Goal: Task Accomplishment & Management: Manage account settings

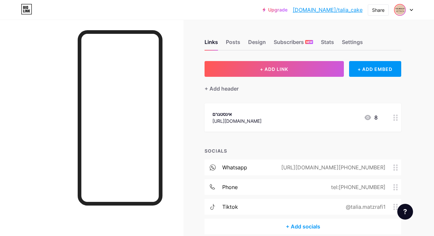
click at [399, 14] on img at bounding box center [400, 10] width 10 height 10
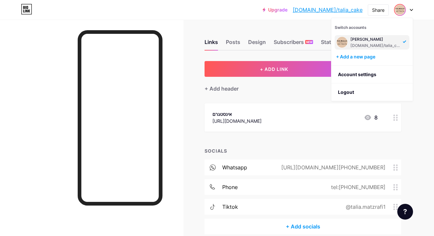
click at [385, 46] on div "[DOMAIN_NAME]/talia_cake" at bounding box center [376, 45] width 51 height 5
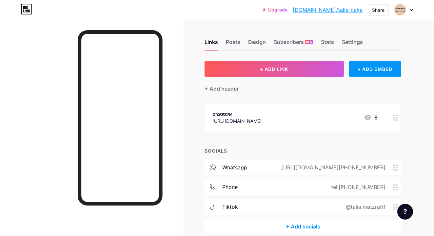
click at [413, 12] on div "Upgrade bio.link/talia_... bio.link/talia_cake Share Switch accounts Talia Matz…" at bounding box center [217, 10] width 434 height 12
click at [411, 9] on div at bounding box center [403, 10] width 19 height 12
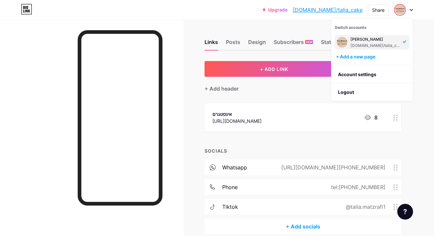
click at [257, 50] on div "Links Posts Design Subscribers NEW Stats Settings" at bounding box center [303, 39] width 197 height 23
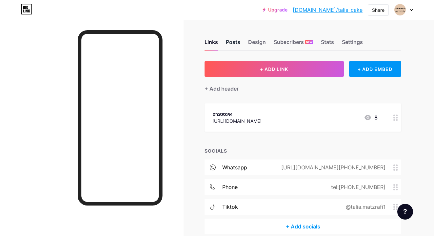
click at [237, 43] on div "Posts" at bounding box center [233, 44] width 14 height 12
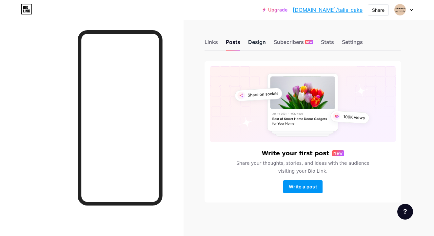
click at [253, 41] on div "Design" at bounding box center [257, 44] width 18 height 12
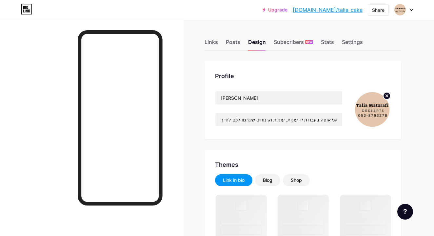
click at [369, 108] on img at bounding box center [372, 110] width 38 height 38
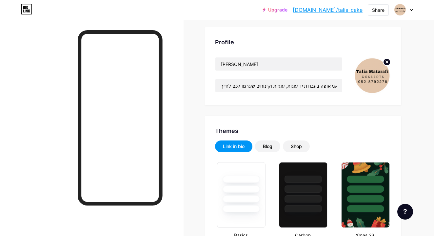
scroll to position [37, 0]
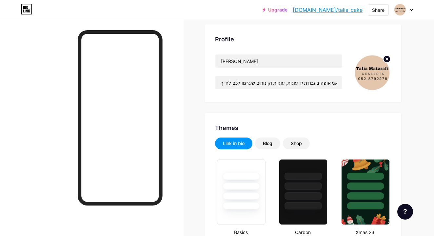
click at [387, 55] on circle at bounding box center [386, 58] width 7 height 7
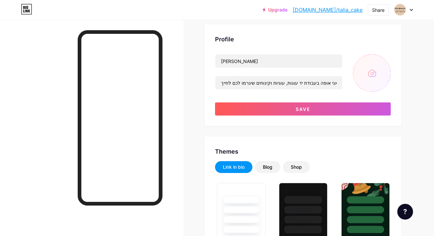
click at [376, 72] on input "file" at bounding box center [372, 73] width 38 height 38
type input "C:\fakepath\מדבקות - לוגו.png"
click at [355, 52] on div "Profile Talia Matzrafi אני מאמינה שקינוחים טובים עושים את החיים מתוקים יותר! אנ…" at bounding box center [303, 75] width 197 height 102
click at [386, 56] on circle at bounding box center [386, 58] width 7 height 7
click at [379, 63] on input "file" at bounding box center [372, 73] width 38 height 38
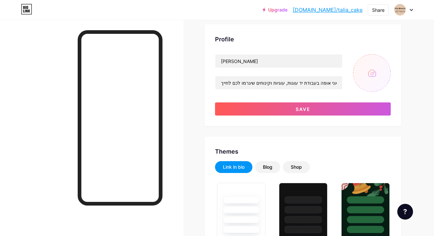
type input "C:\fakepath\מדבקות - לוגו.png2.png"
click at [387, 61] on circle at bounding box center [386, 58] width 7 height 7
click at [378, 68] on input "file" at bounding box center [372, 73] width 38 height 38
type input "C:\fakepath\מדבקות - לוגו.3png.png"
click at [315, 49] on div "Profile Talia Matzrafi אני מאמינה שקינוחים טובים עושים את החיים מתוקים יותר! אנ…" at bounding box center [303, 75] width 197 height 102
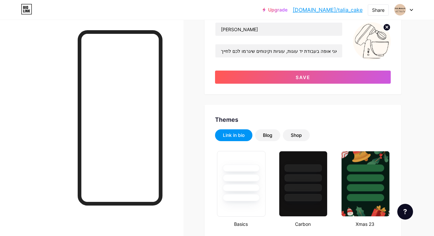
scroll to position [69, 0]
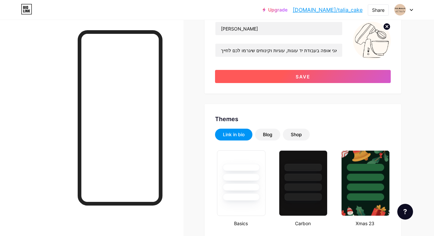
click at [304, 71] on button "Save" at bounding box center [303, 76] width 176 height 13
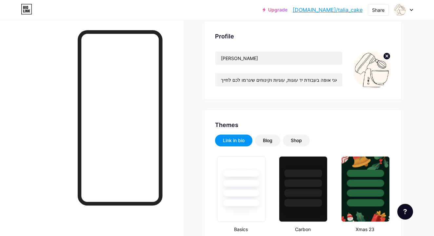
scroll to position [38, 0]
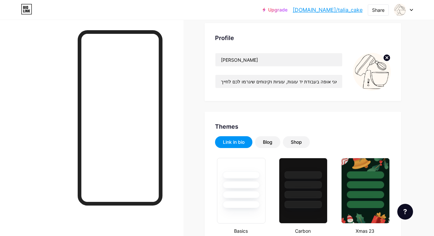
click at [374, 72] on img at bounding box center [372, 72] width 38 height 38
click at [389, 60] on circle at bounding box center [386, 57] width 7 height 7
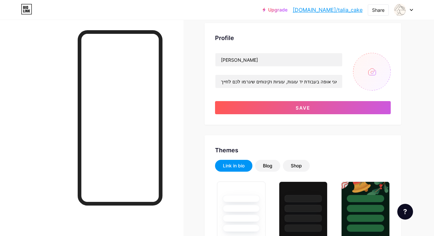
click at [379, 65] on input "file" at bounding box center [372, 72] width 38 height 38
type input "C:\fakepath\מדבקות - לוגו.png2.png"
click at [387, 60] on circle at bounding box center [386, 57] width 7 height 7
click at [385, 62] on input "file" at bounding box center [372, 72] width 38 height 38
type input "C:\fakepath\מדבקות - לוגו.png6.png"
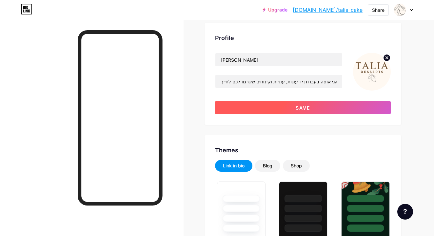
click at [295, 108] on button "Save" at bounding box center [303, 107] width 176 height 13
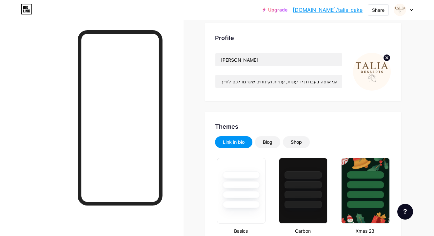
click at [389, 56] on circle at bounding box center [386, 57] width 7 height 7
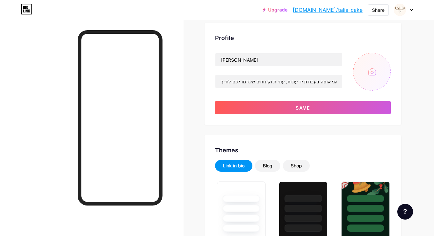
click at [378, 66] on input "file" at bounding box center [372, 72] width 38 height 38
type input "C:\fakepath\מדבקות - לוגו.png9.png"
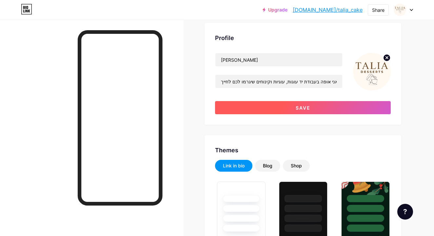
click at [233, 109] on button "Save" at bounding box center [303, 107] width 176 height 13
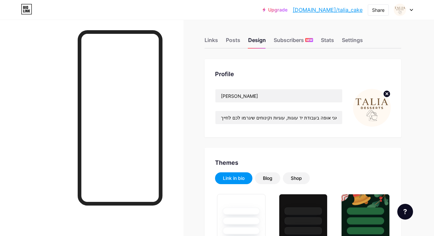
scroll to position [0, 0]
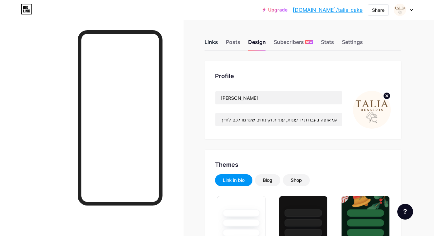
click at [212, 46] on div "Links" at bounding box center [211, 44] width 13 height 12
